Goal: Complete application form

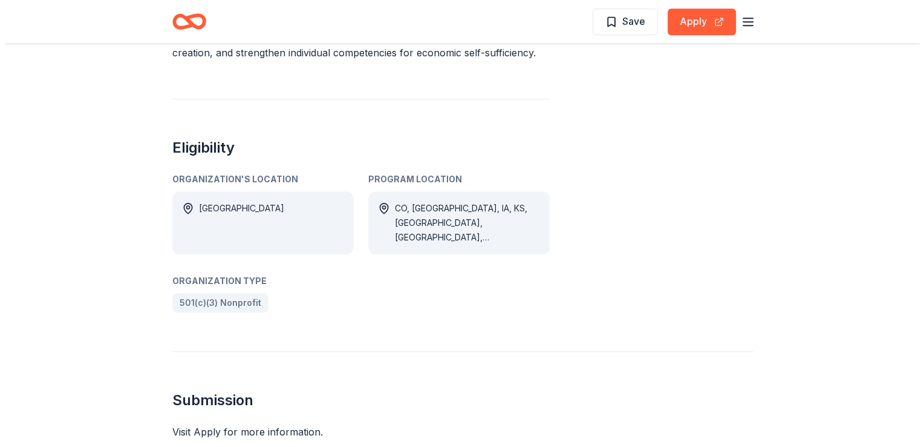
scroll to position [424, 0]
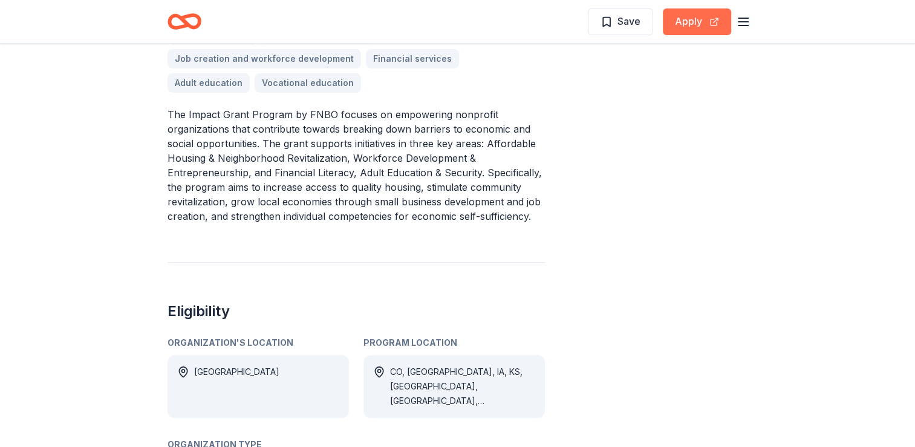
click at [699, 29] on button "Apply" at bounding box center [697, 21] width 68 height 27
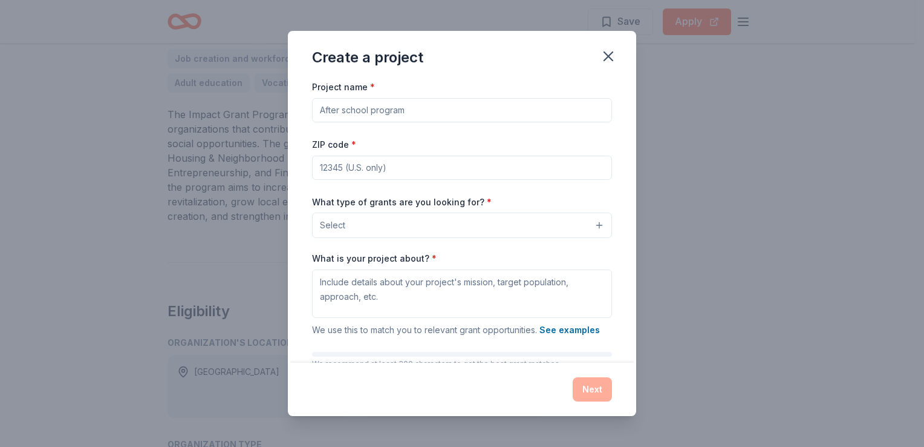
click at [476, 113] on input "Project name *" at bounding box center [462, 110] width 300 height 24
type input "Table Grace Gala"
click at [406, 168] on input "ZIP code *" at bounding box center [462, 167] width 300 height 24
type input "68102"
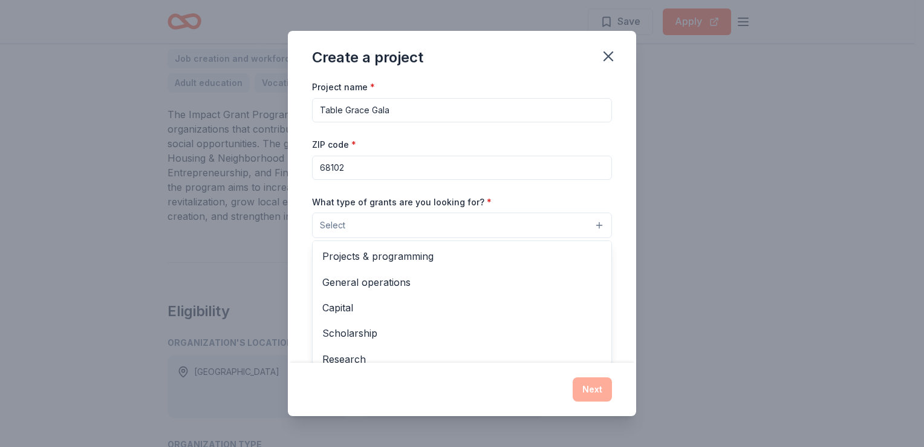
click at [409, 227] on button "Select" at bounding box center [462, 224] width 300 height 25
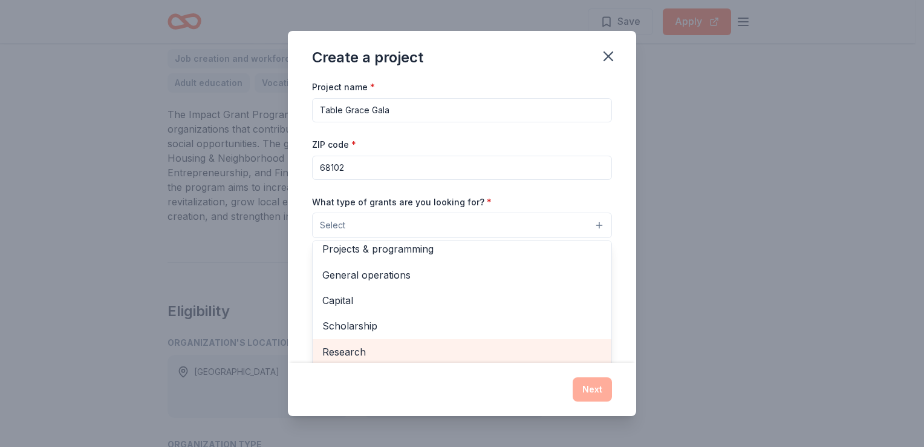
scroll to position [0, 0]
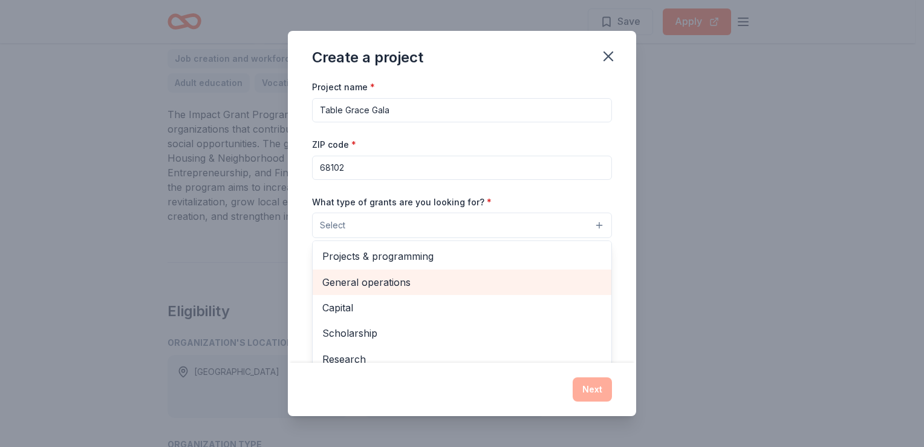
click at [433, 282] on span "General operations" at bounding box center [462, 282] width 280 height 16
click at [436, 280] on span "Capital" at bounding box center [462, 283] width 280 height 16
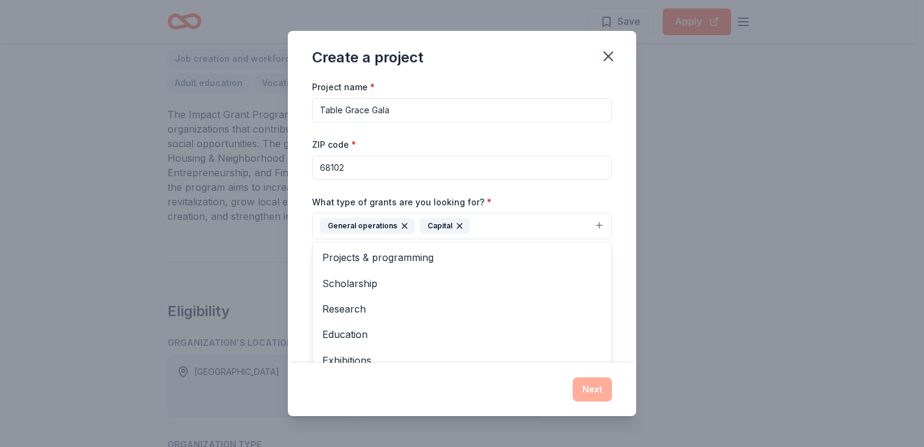
click at [457, 224] on icon "button" at bounding box center [460, 226] width 10 height 10
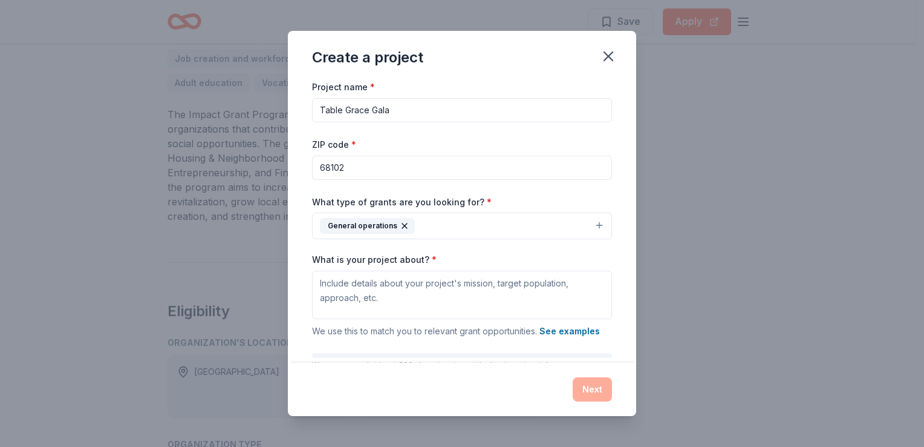
click at [586, 226] on button "General operations" at bounding box center [462, 225] width 300 height 27
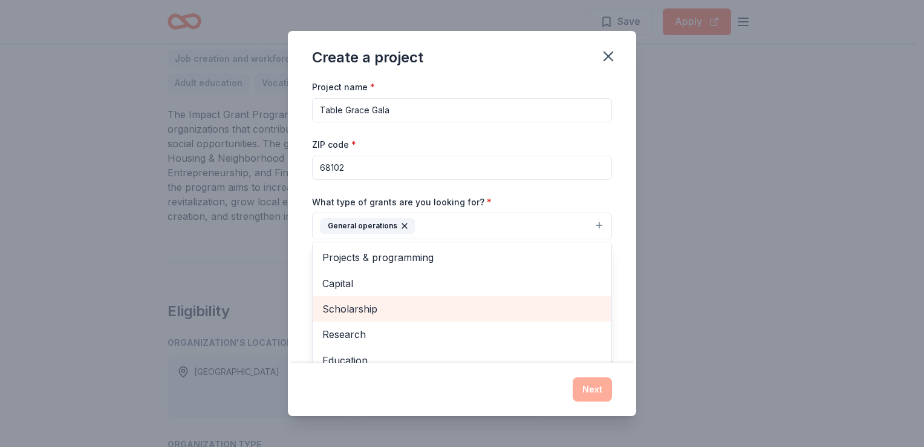
click at [419, 311] on span "Scholarship" at bounding box center [462, 309] width 280 height 16
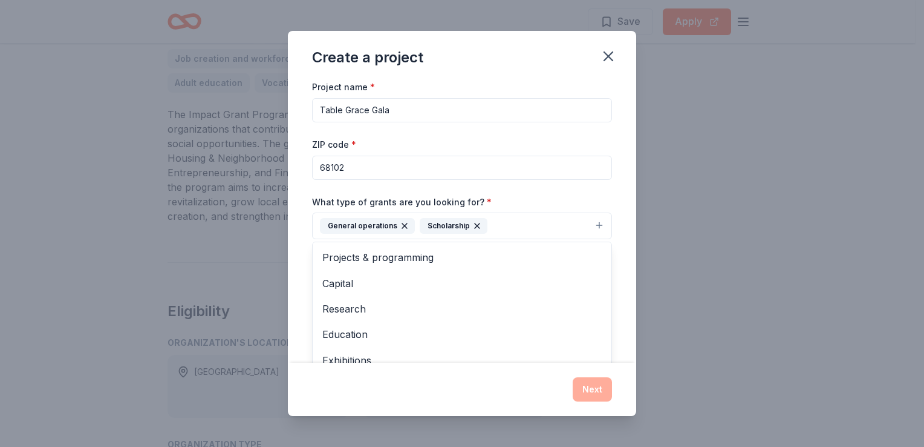
click at [587, 225] on button "General operations Scholarship" at bounding box center [462, 225] width 300 height 27
click at [588, 226] on button "General operations Scholarship" at bounding box center [462, 225] width 300 height 27
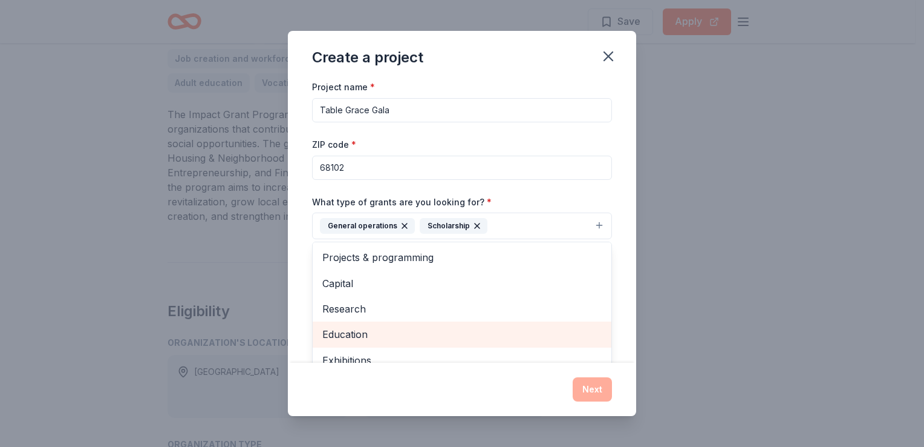
click at [387, 329] on span "Education" at bounding box center [462, 334] width 280 height 16
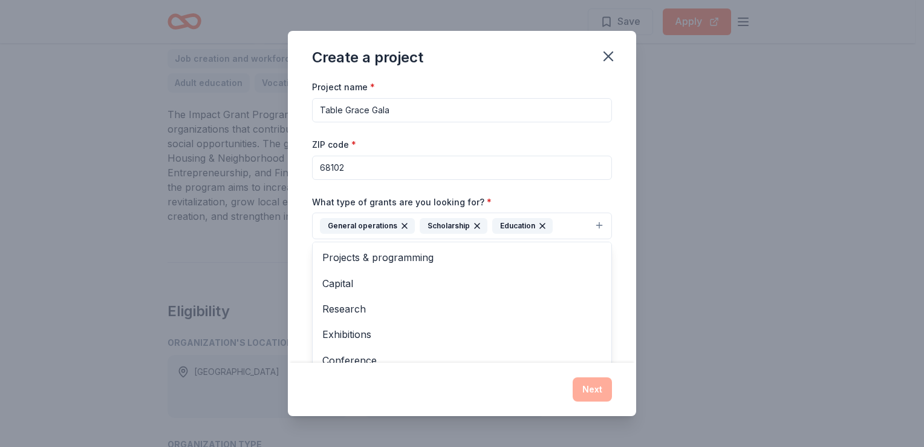
click at [506, 396] on div "Create a project Project name * Table Grace Gala ZIP code * 68102 What type of …" at bounding box center [462, 223] width 348 height 384
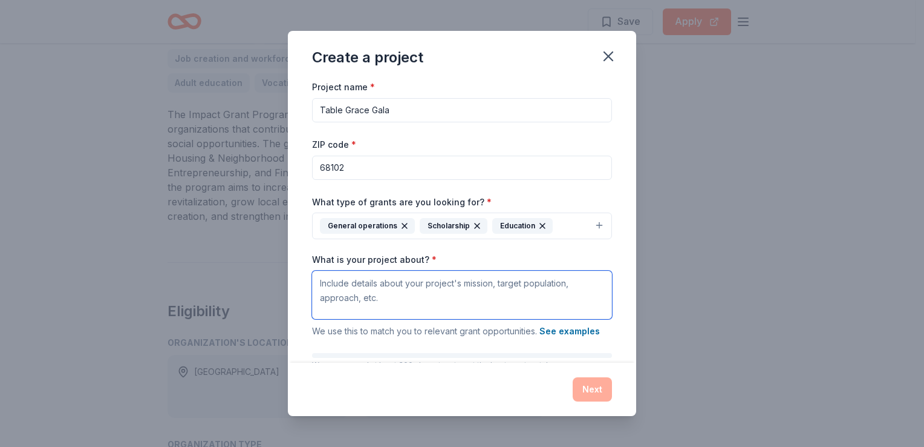
click at [454, 287] on textarea "What is your project about? *" at bounding box center [462, 294] width 300 height 48
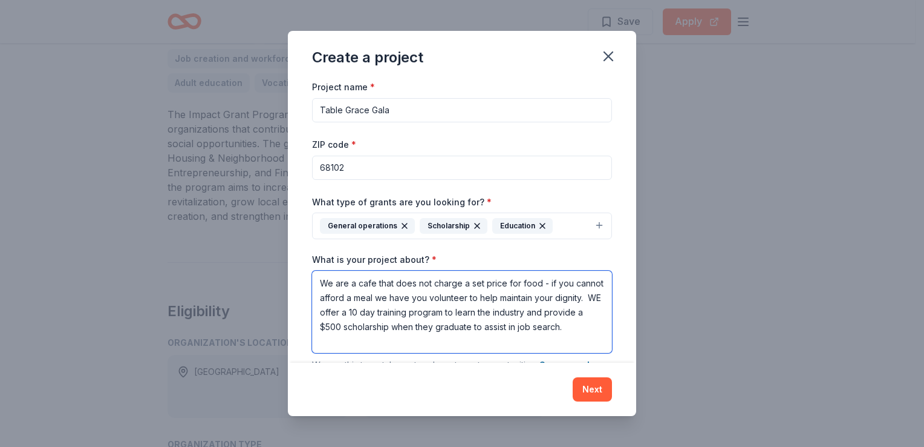
type textarea "We are a cafe that does not charge a set price for food - if you cannot afford …"
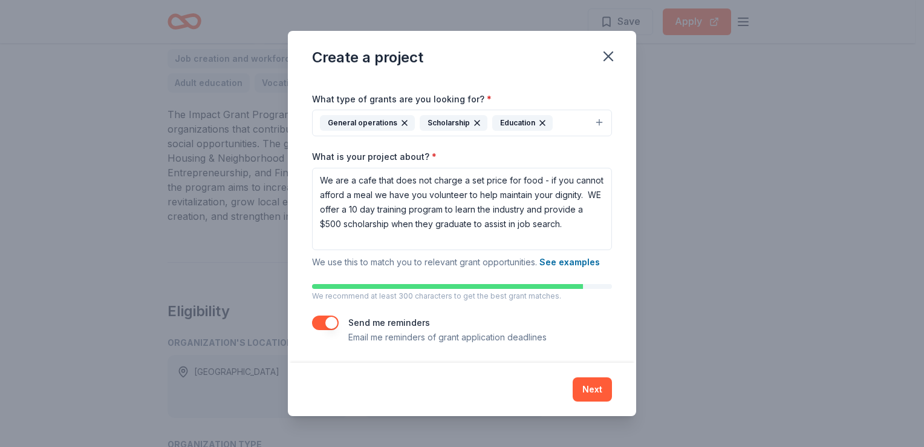
scroll to position [103, 0]
click at [584, 390] on button "Next" at bounding box center [592, 389] width 39 height 24
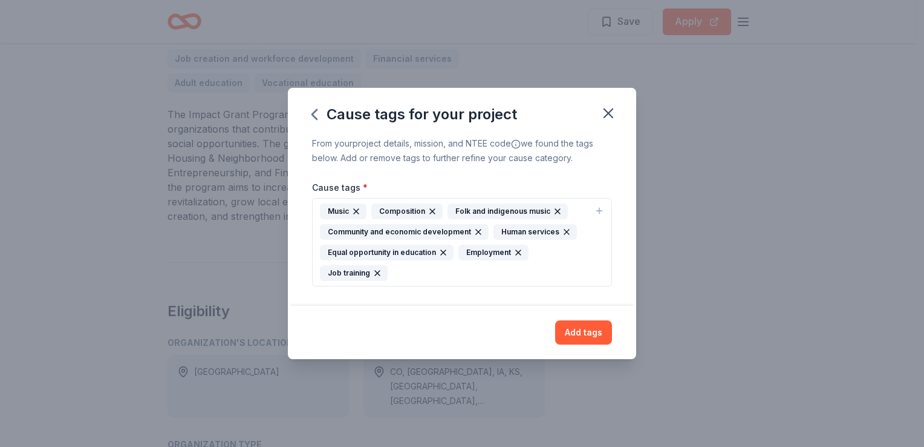
click at [602, 212] on icon "button" at bounding box center [600, 211] width 10 height 10
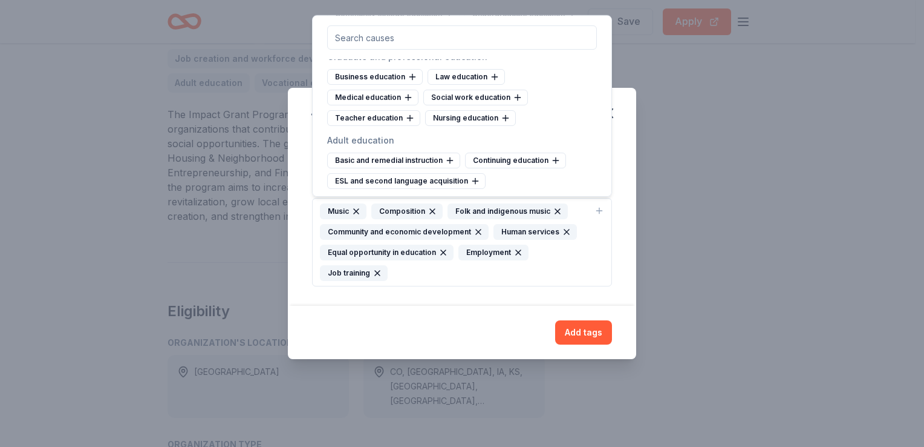
scroll to position [847, 0]
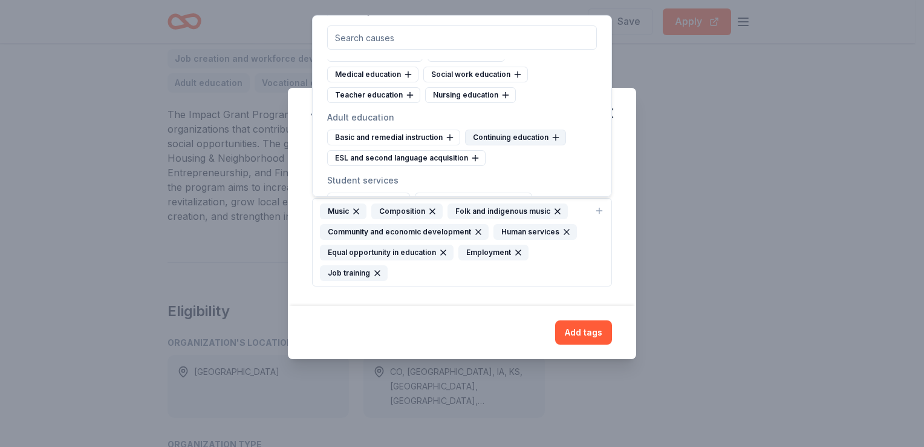
click at [555, 137] on icon at bounding box center [555, 137] width 5 height 0
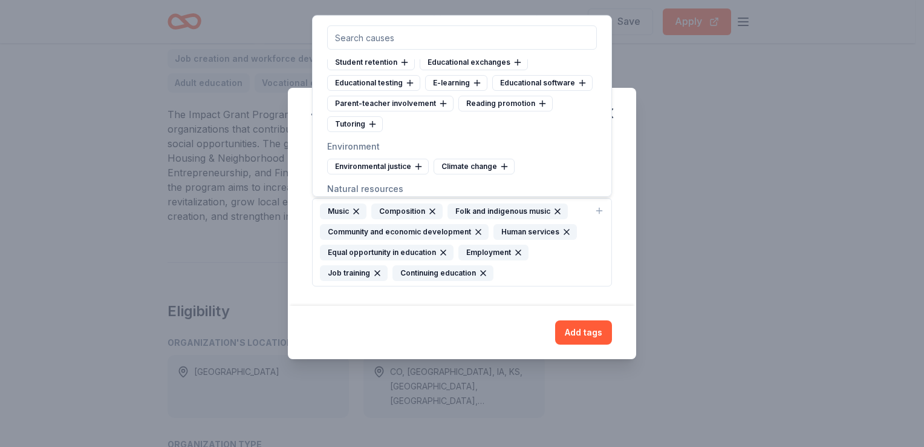
scroll to position [1089, 0]
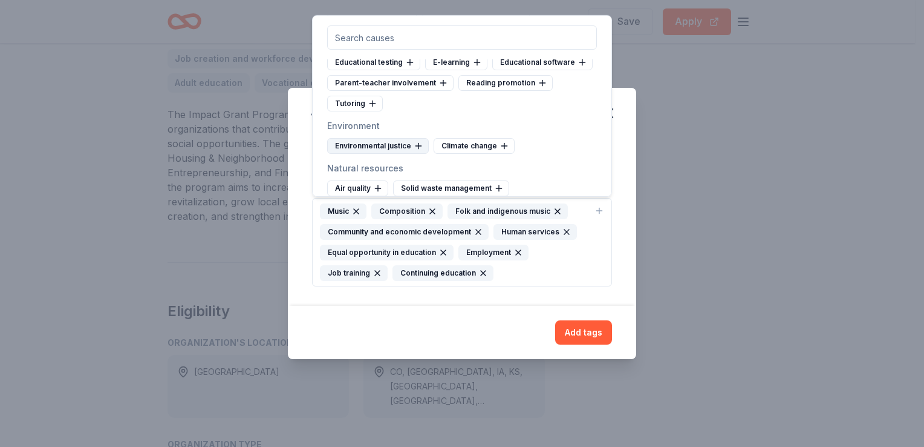
click at [424, 154] on div "Environmental justice" at bounding box center [378, 146] width 102 height 16
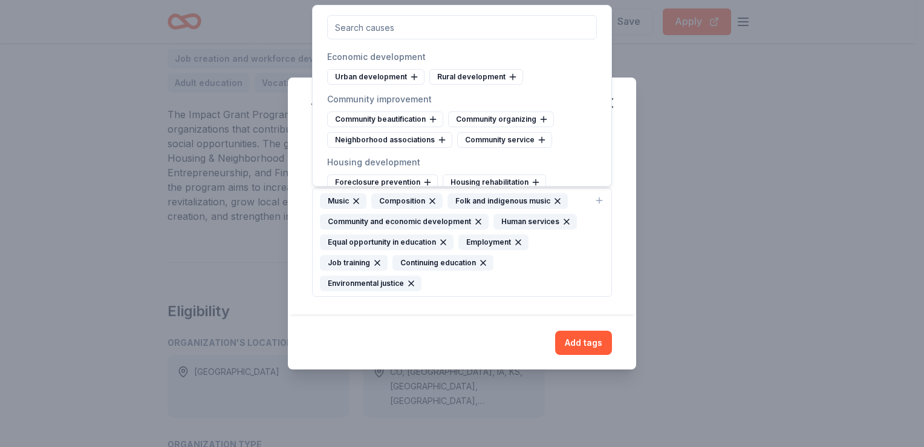
scroll to position [4901, 0]
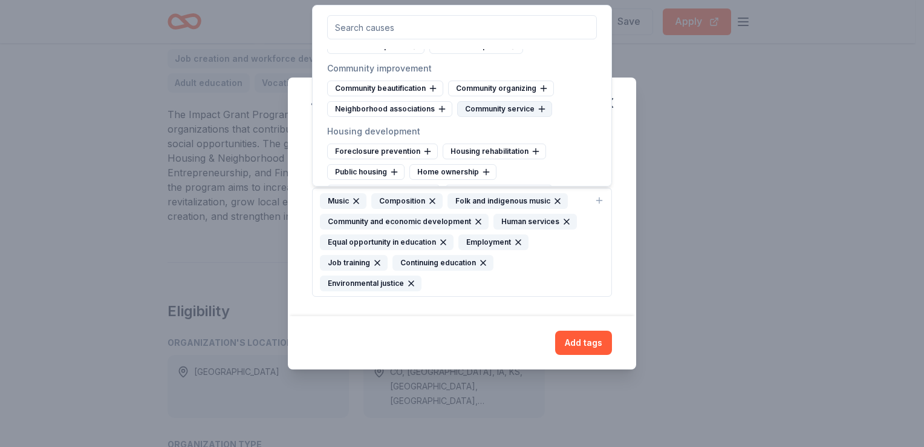
click at [540, 110] on icon at bounding box center [542, 109] width 10 height 10
click at [542, 88] on icon at bounding box center [544, 88] width 10 height 10
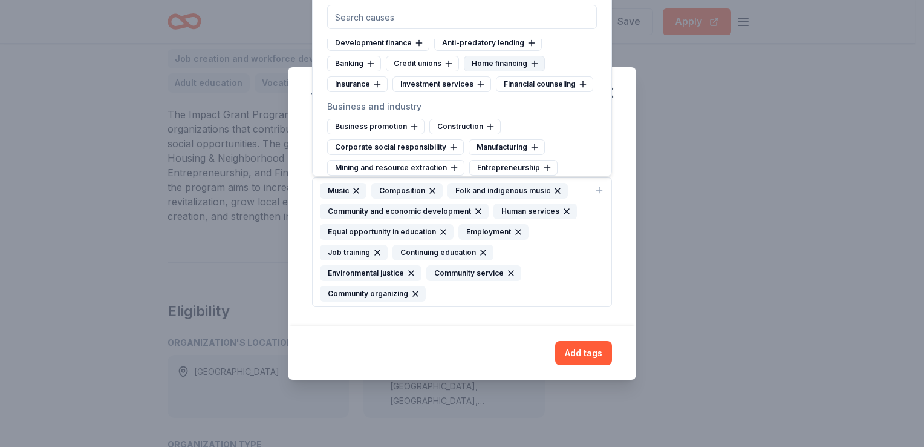
scroll to position [5082, 0]
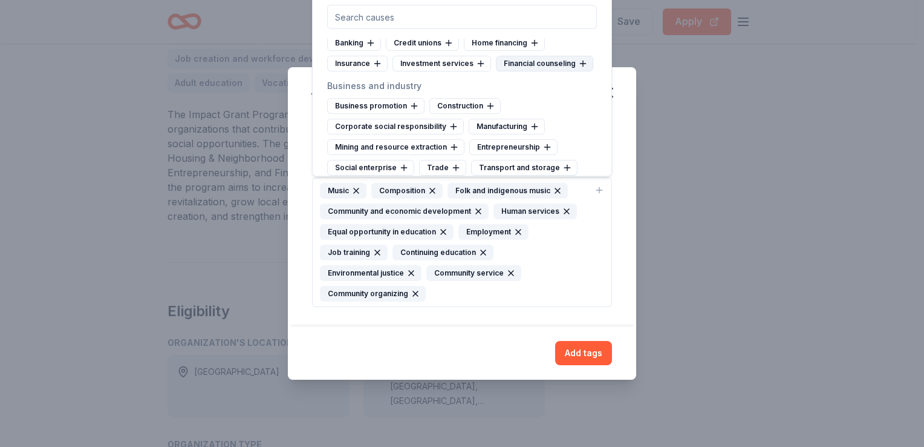
click at [583, 67] on icon at bounding box center [583, 63] width 0 height 5
click at [411, 106] on icon at bounding box center [415, 106] width 10 height 10
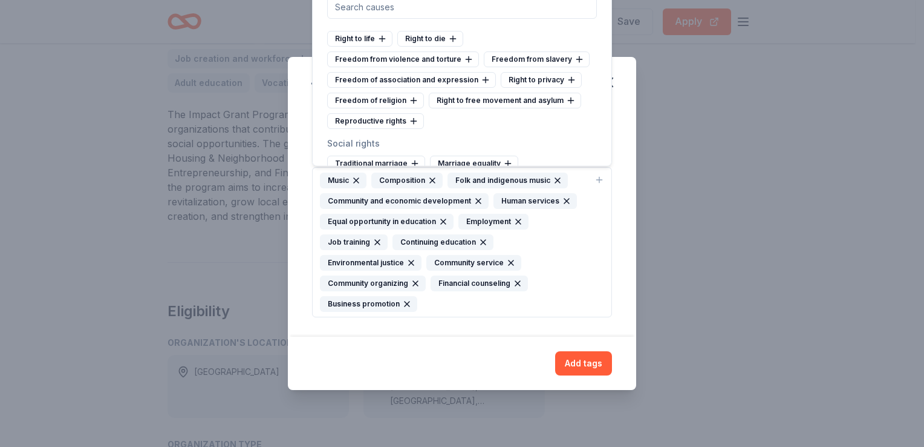
scroll to position [6171, 0]
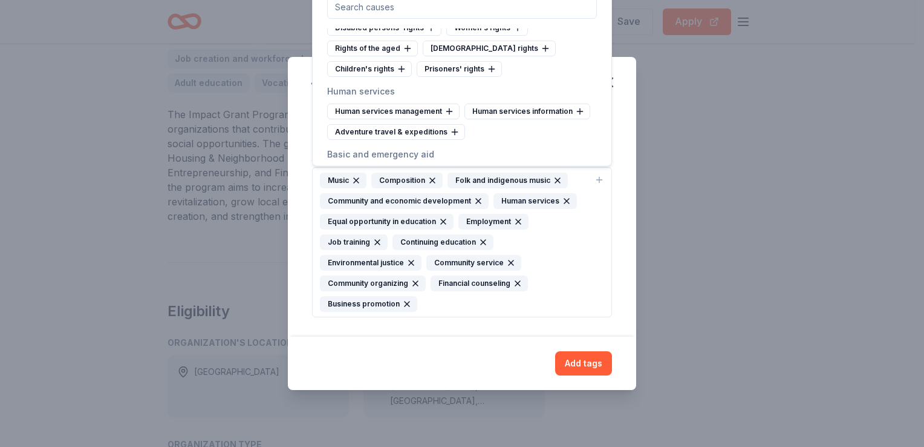
click at [574, 187] on div "Food aid" at bounding box center [555, 195] width 57 height 16
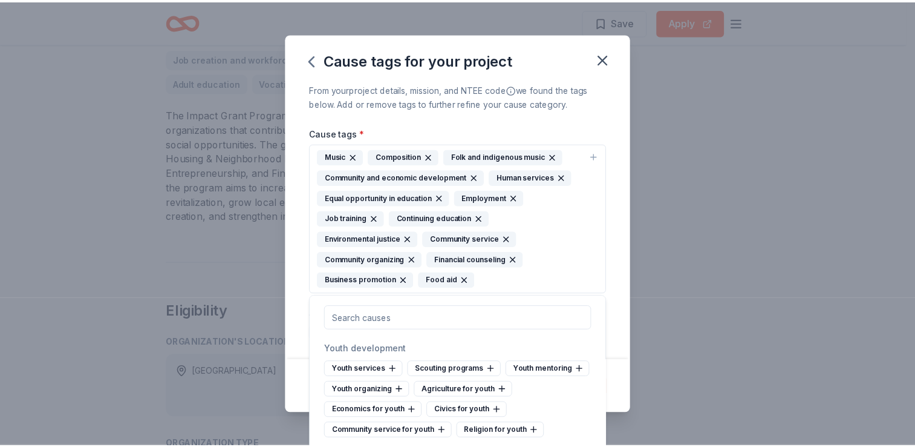
scroll to position [6474, 0]
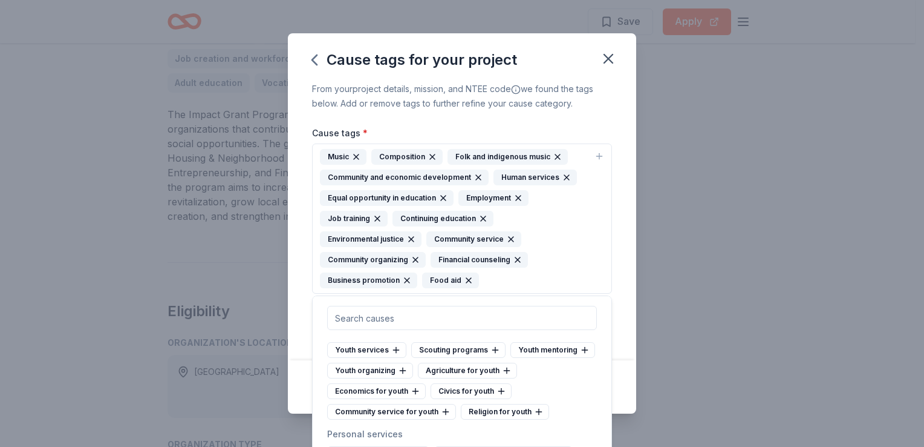
click at [414, 446] on icon at bounding box center [419, 454] width 10 height 10
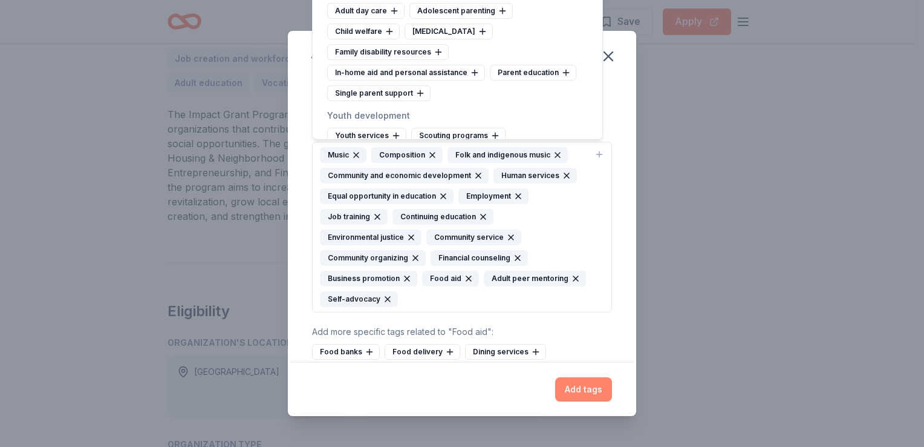
click at [568, 381] on button "Add tags" at bounding box center [583, 389] width 57 height 24
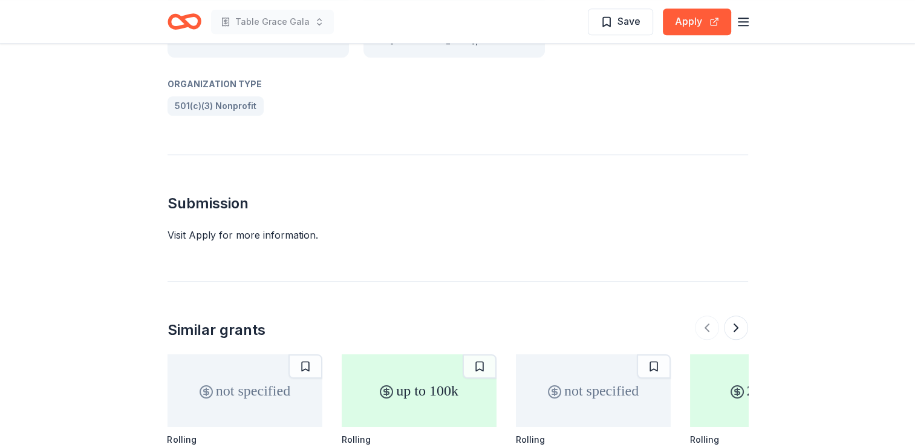
scroll to position [908, 0]
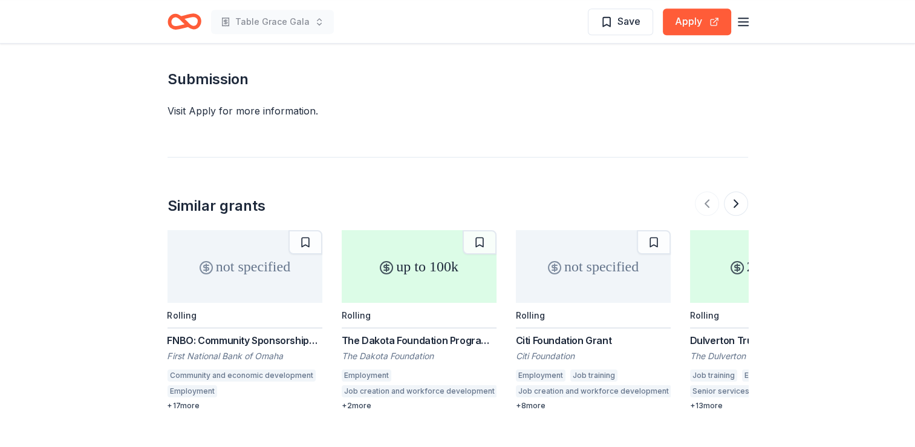
click at [288, 333] on div "FNBO: Community Sponsorships and Capital Donations" at bounding box center [245, 340] width 155 height 15
click at [686, 24] on button "Apply" at bounding box center [697, 21] width 68 height 27
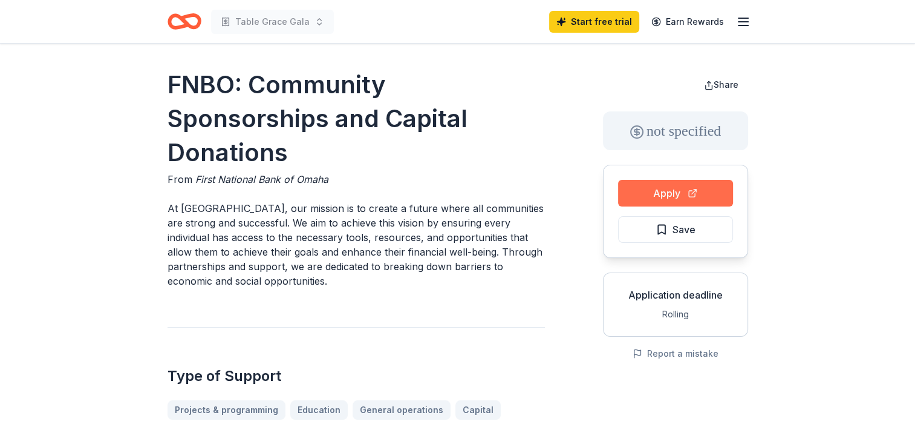
click at [644, 191] on button "Apply" at bounding box center [675, 193] width 115 height 27
click at [680, 192] on button "Apply" at bounding box center [675, 193] width 115 height 27
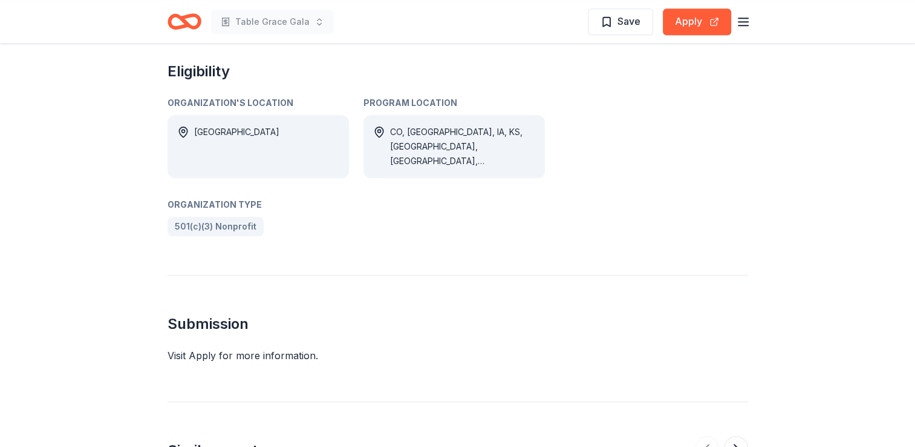
scroll to position [1029, 0]
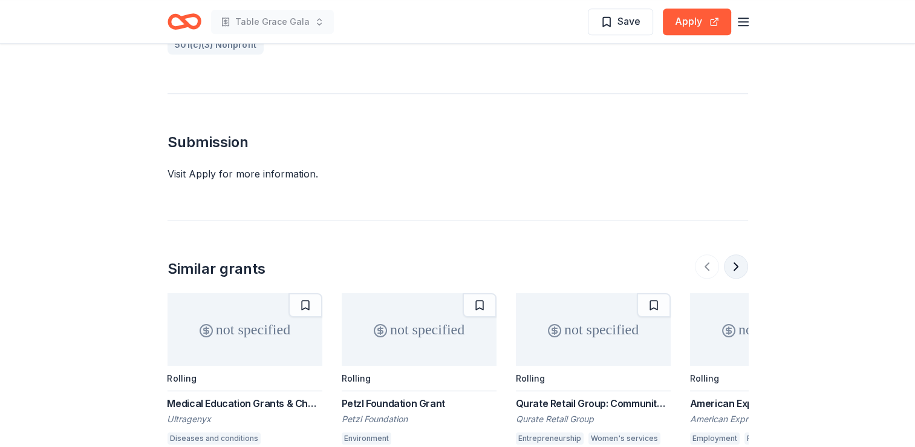
click at [727, 254] on button at bounding box center [736, 266] width 24 height 24
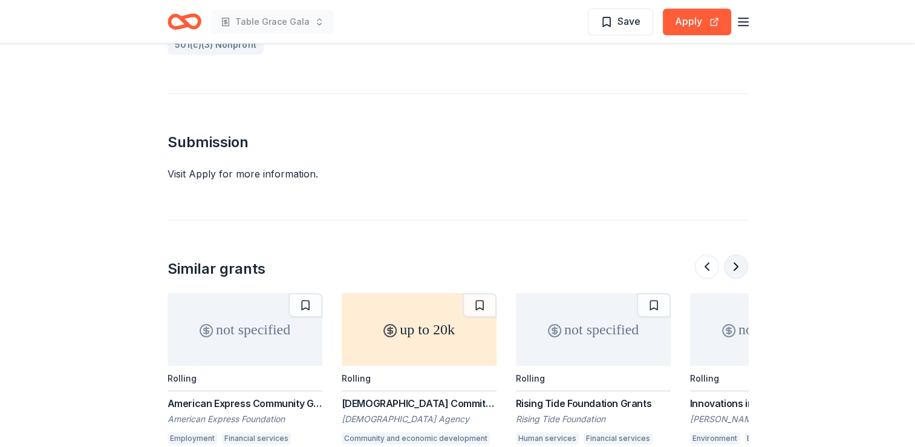
click at [727, 254] on button at bounding box center [736, 266] width 24 height 24
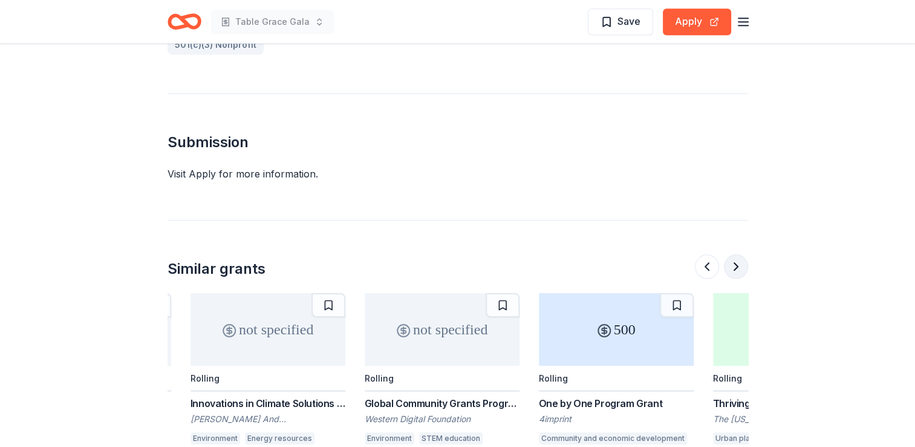
scroll to position [0, 1045]
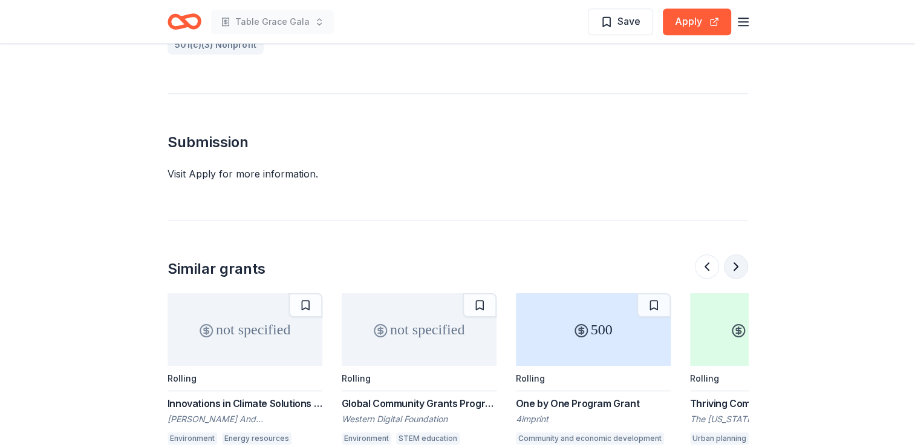
click at [727, 254] on button at bounding box center [736, 266] width 24 height 24
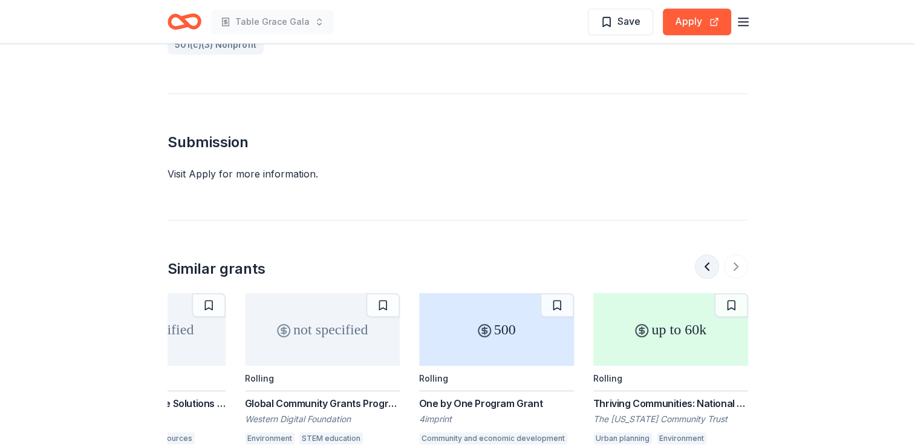
click at [712, 254] on button at bounding box center [707, 266] width 24 height 24
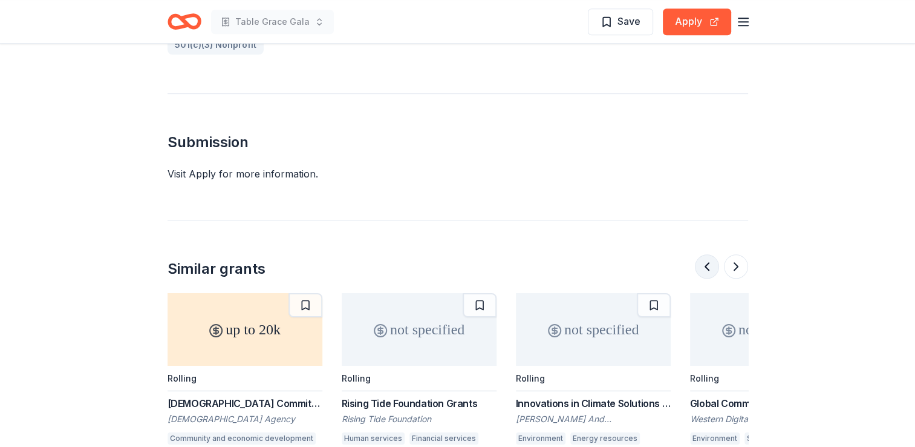
click at [712, 254] on button at bounding box center [707, 266] width 24 height 24
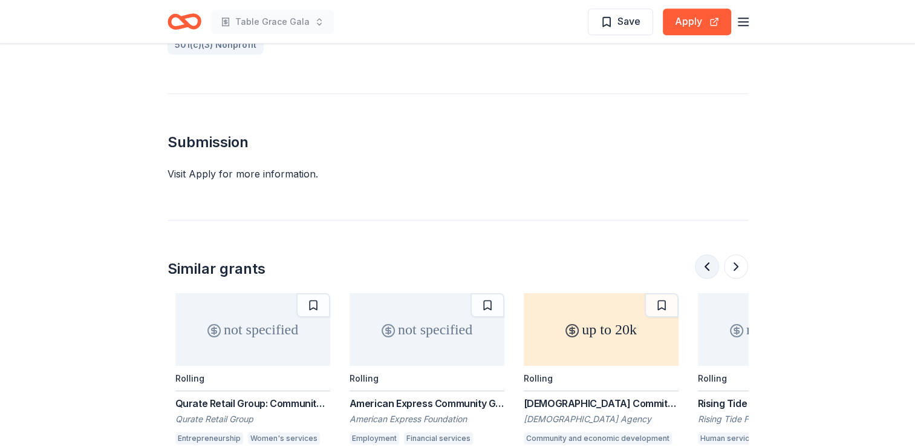
scroll to position [0, 174]
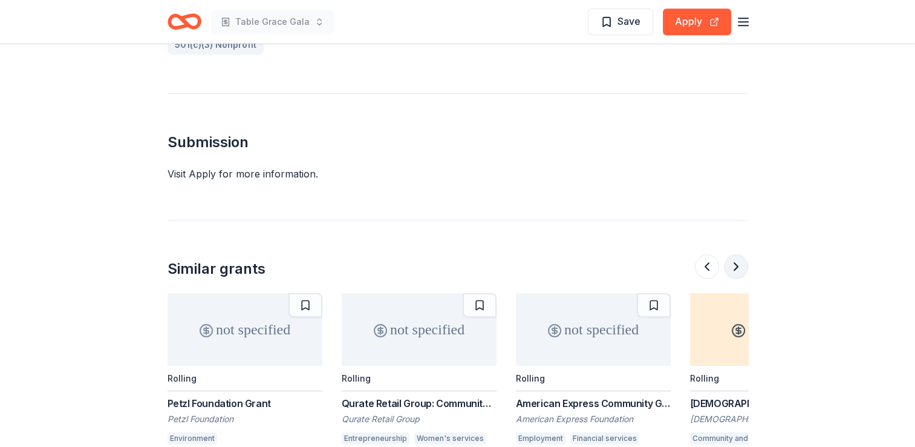
click at [733, 254] on button at bounding box center [736, 266] width 24 height 24
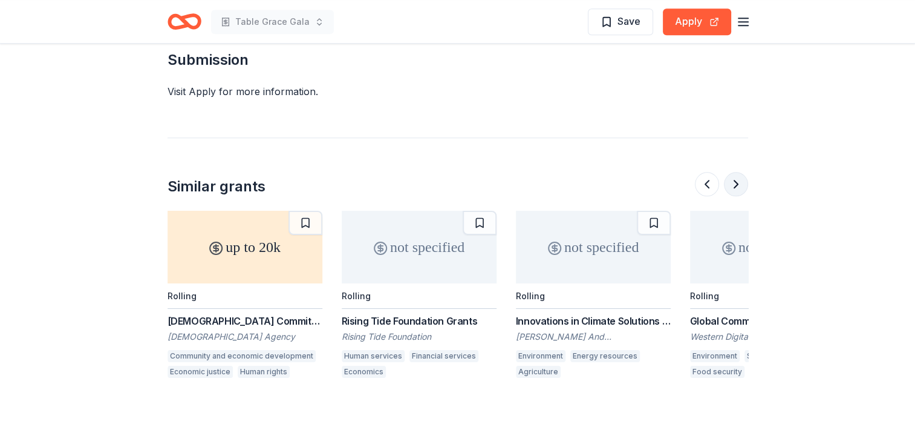
scroll to position [1151, 0]
